Goal: Transaction & Acquisition: Obtain resource

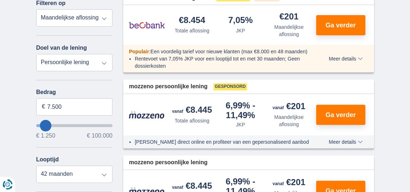
scroll to position [148, 0]
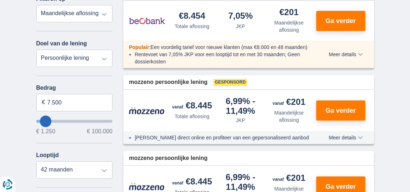
type input "86.250"
type input "86250"
click at [98, 120] on input "wantToBorrow" at bounding box center [74, 121] width 77 height 3
select select "120"
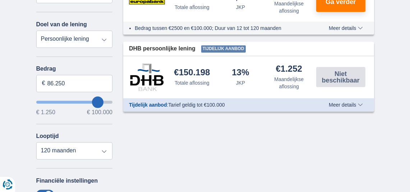
scroll to position [172, 0]
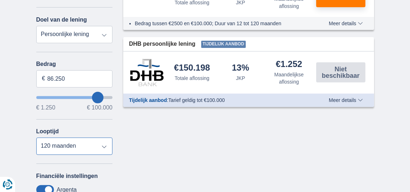
click at [102, 145] on select "12 maanden 18 maanden 24 maanden 30 maanden 36 maanden 42 maanden 48 maanden 60…" at bounding box center [74, 145] width 77 height 17
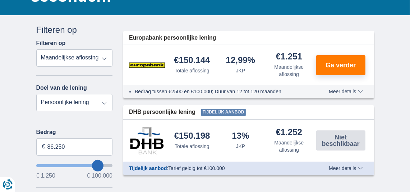
scroll to position [115, 0]
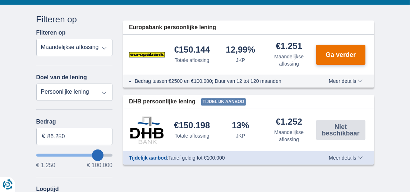
click at [335, 51] on span "Ga verder" at bounding box center [341, 54] width 30 height 6
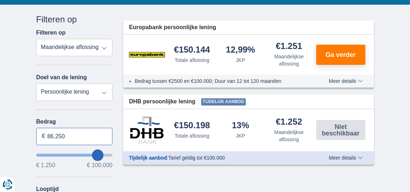
click at [77, 137] on input "86.250" at bounding box center [74, 136] width 77 height 17
type input "8"
type input "20.000"
type input "20250"
select select "84"
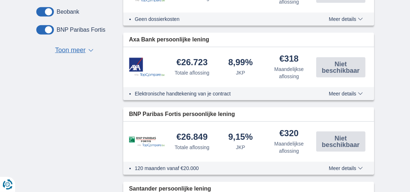
scroll to position [68, 0]
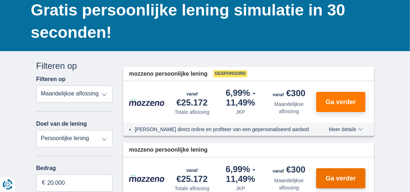
click at [340, 173] on button "Ga verder" at bounding box center [340, 178] width 49 height 20
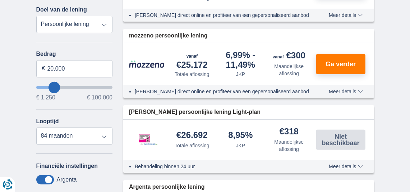
scroll to position [183, 0]
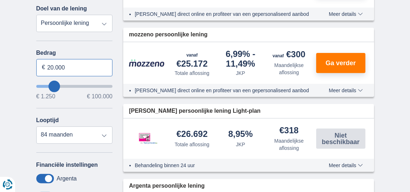
click at [75, 68] on input "20.000" at bounding box center [74, 67] width 77 height 17
type input "2"
click at [75, 68] on input "Bedrag" at bounding box center [74, 67] width 77 height 17
type input "87.000"
type input "87250"
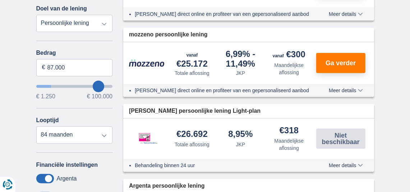
select select "120"
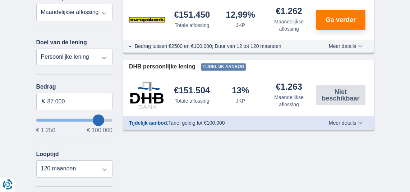
scroll to position [0, 0]
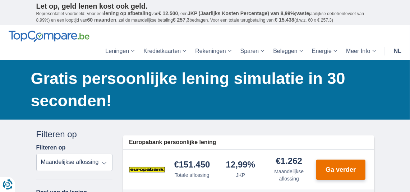
click at [341, 174] on button "Ga verder" at bounding box center [340, 169] width 49 height 20
